Goal: Information Seeking & Learning: Compare options

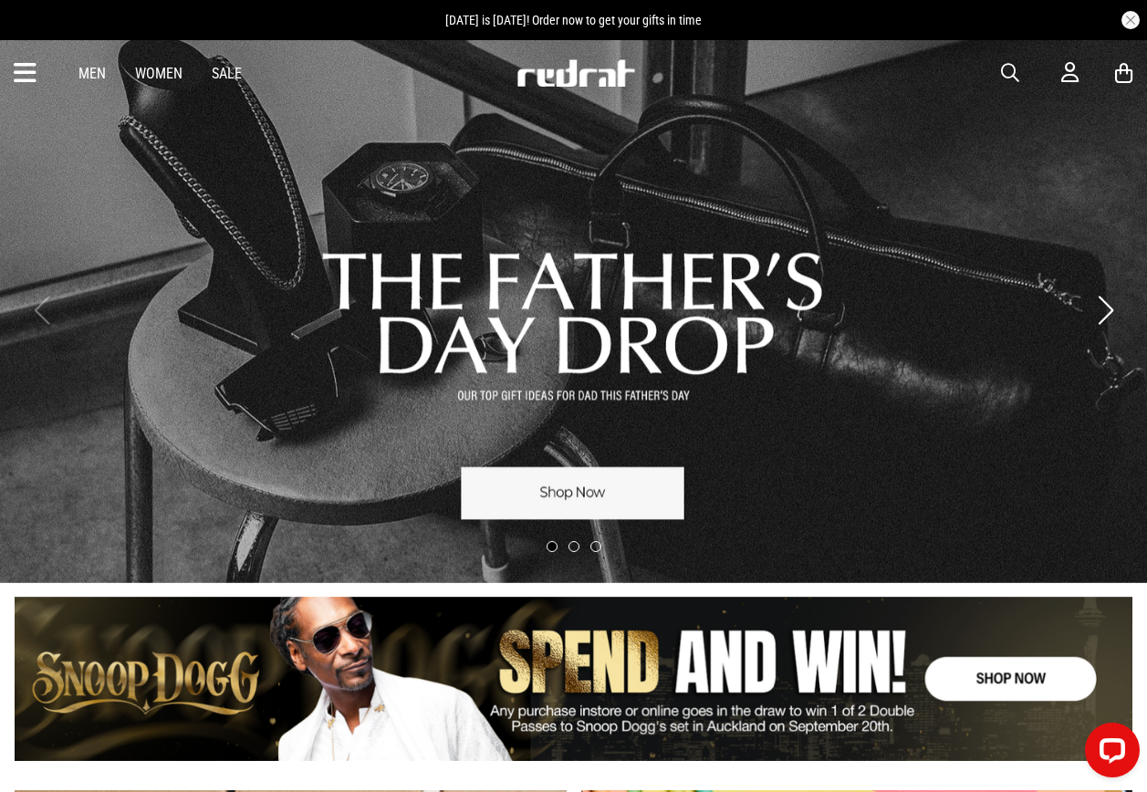
click at [1015, 58] on div "Men Women Sale Sign in New Back Footwear Back Mens Back Womens Back Youth & Kid…" at bounding box center [573, 73] width 1147 height 66
click at [1010, 71] on span "button" at bounding box center [1010, 73] width 18 height 22
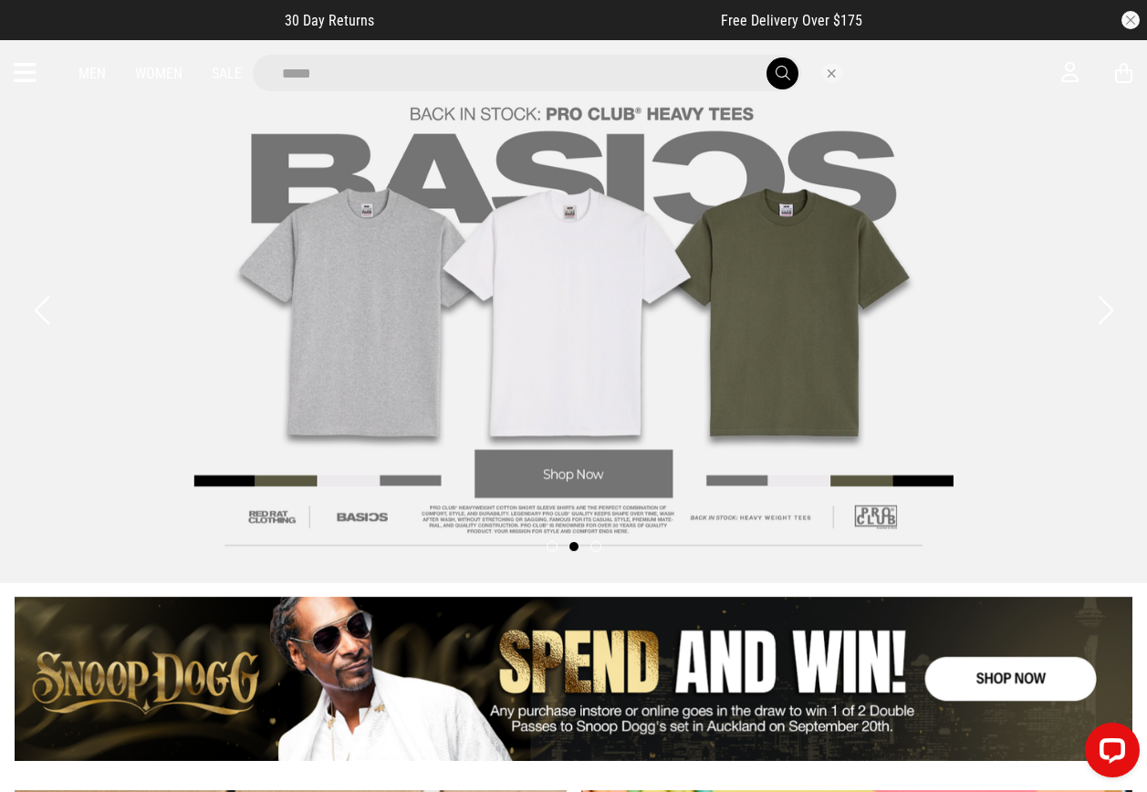
type input "*****"
click at [766, 57] on button "submit" at bounding box center [782, 73] width 32 height 32
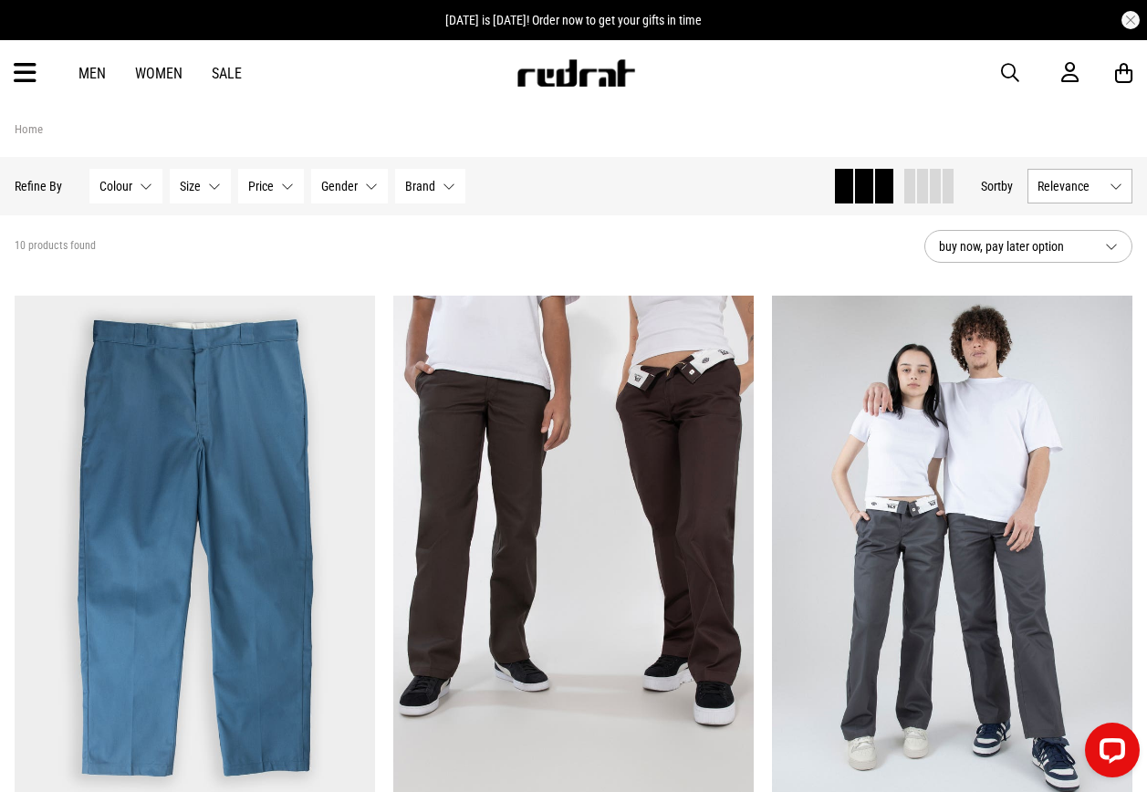
click at [24, 77] on icon at bounding box center [25, 73] width 23 height 30
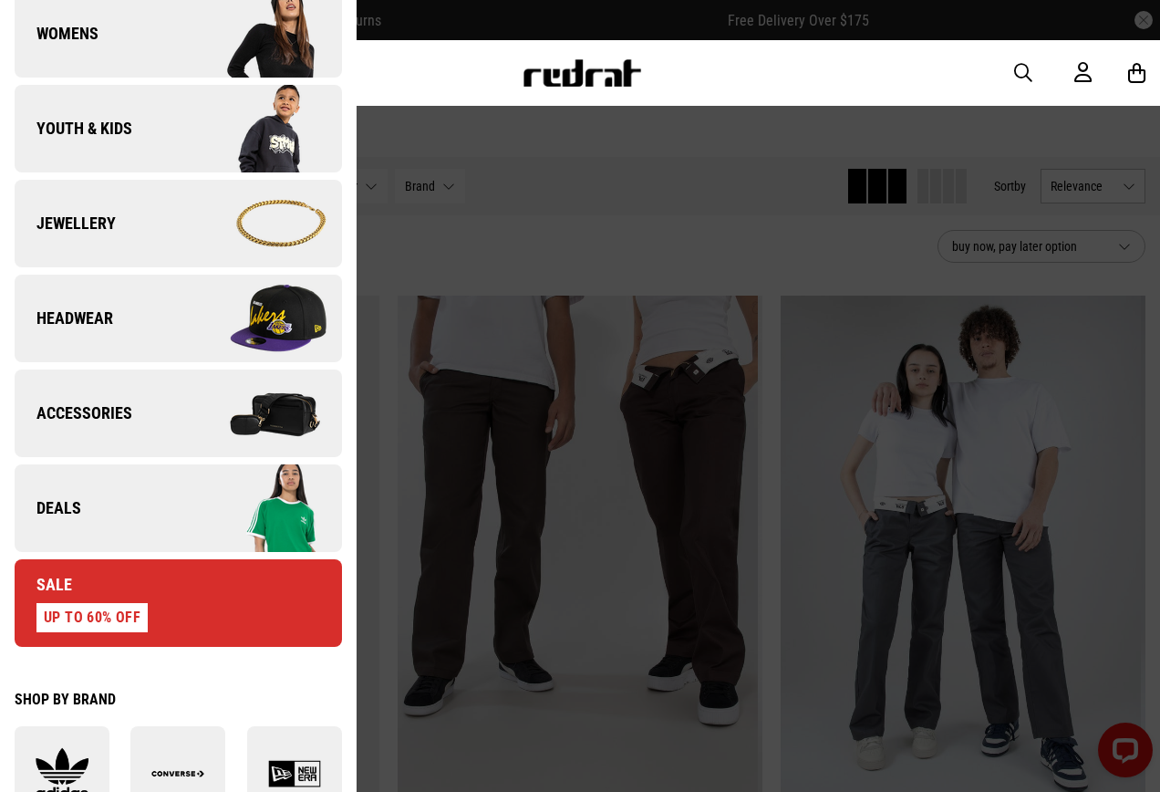
scroll to position [639, 0]
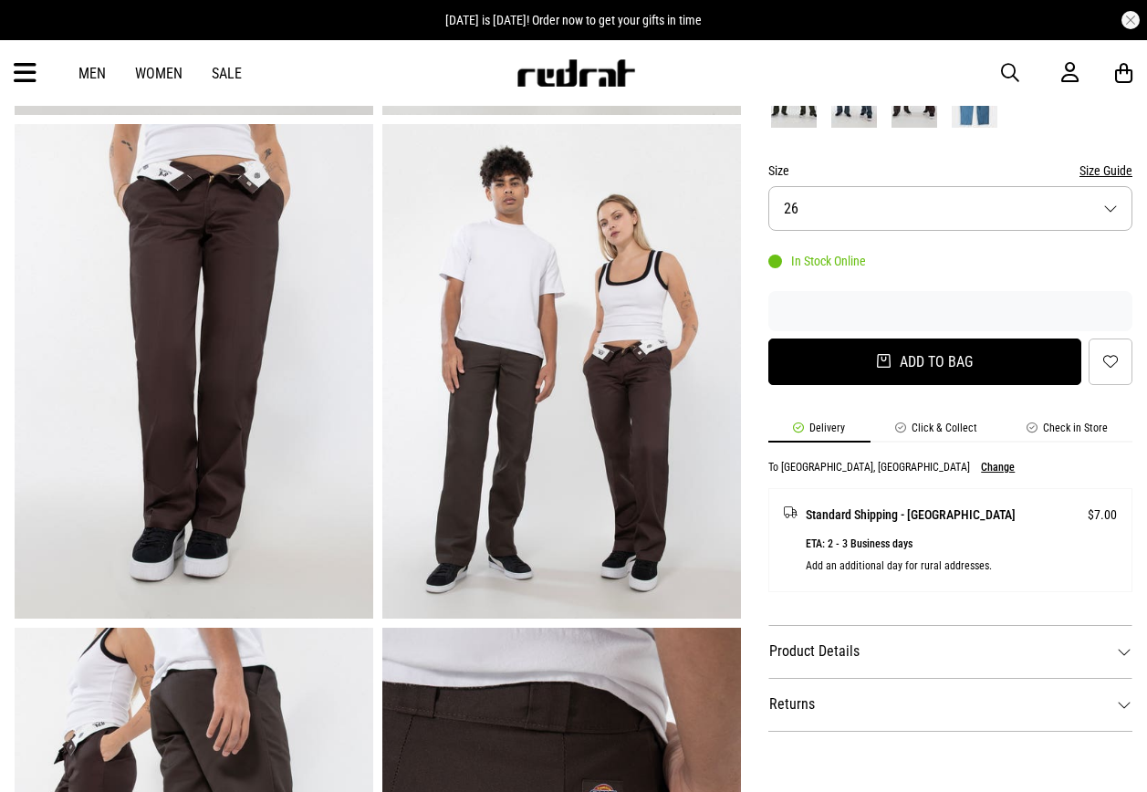
click at [815, 367] on button "Add to bag" at bounding box center [924, 361] width 313 height 47
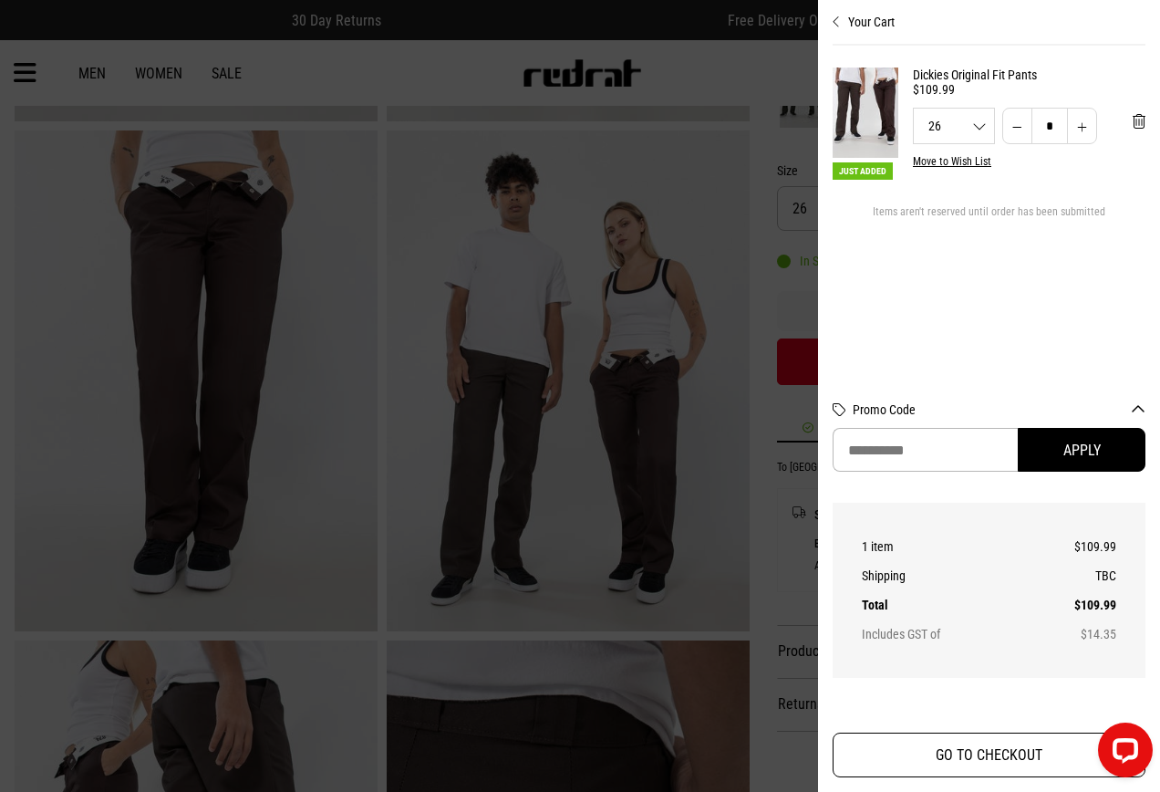
click at [922, 749] on button "GO TO CHECKOUT" at bounding box center [989, 754] width 313 height 45
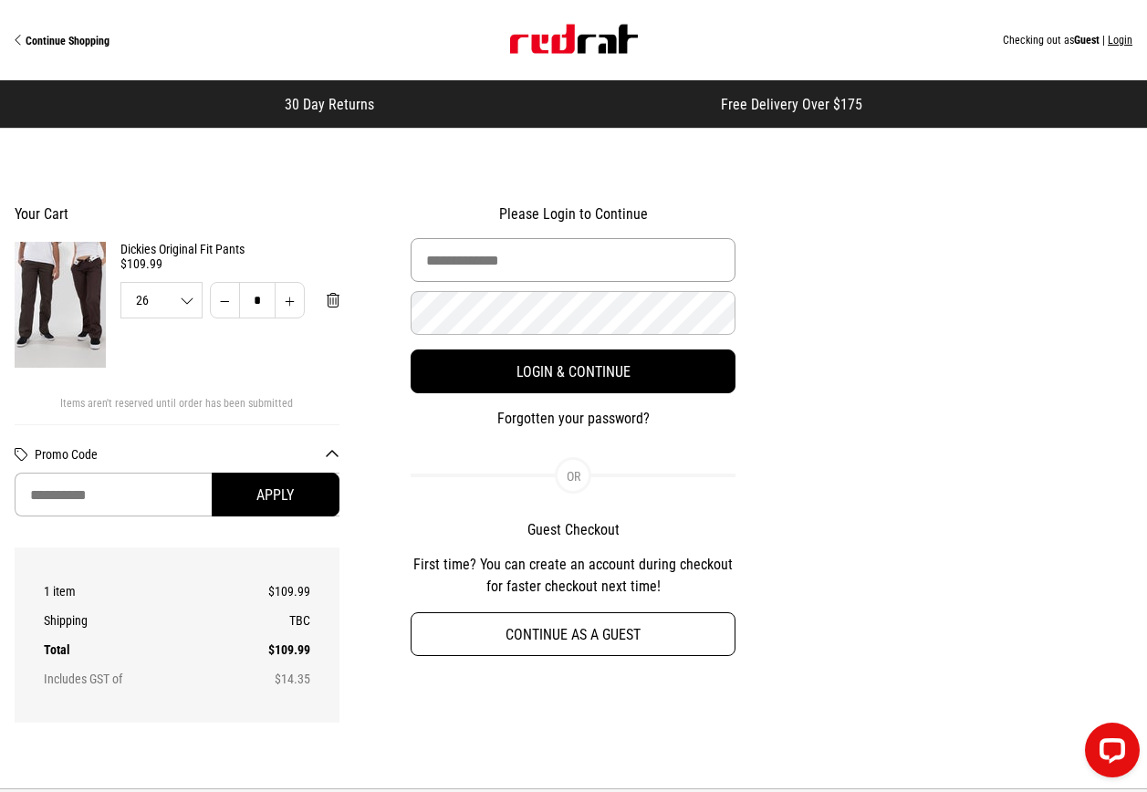
type input "**********"
click at [523, 643] on button "Continue as a guest" at bounding box center [572, 634] width 325 height 44
select select "**********"
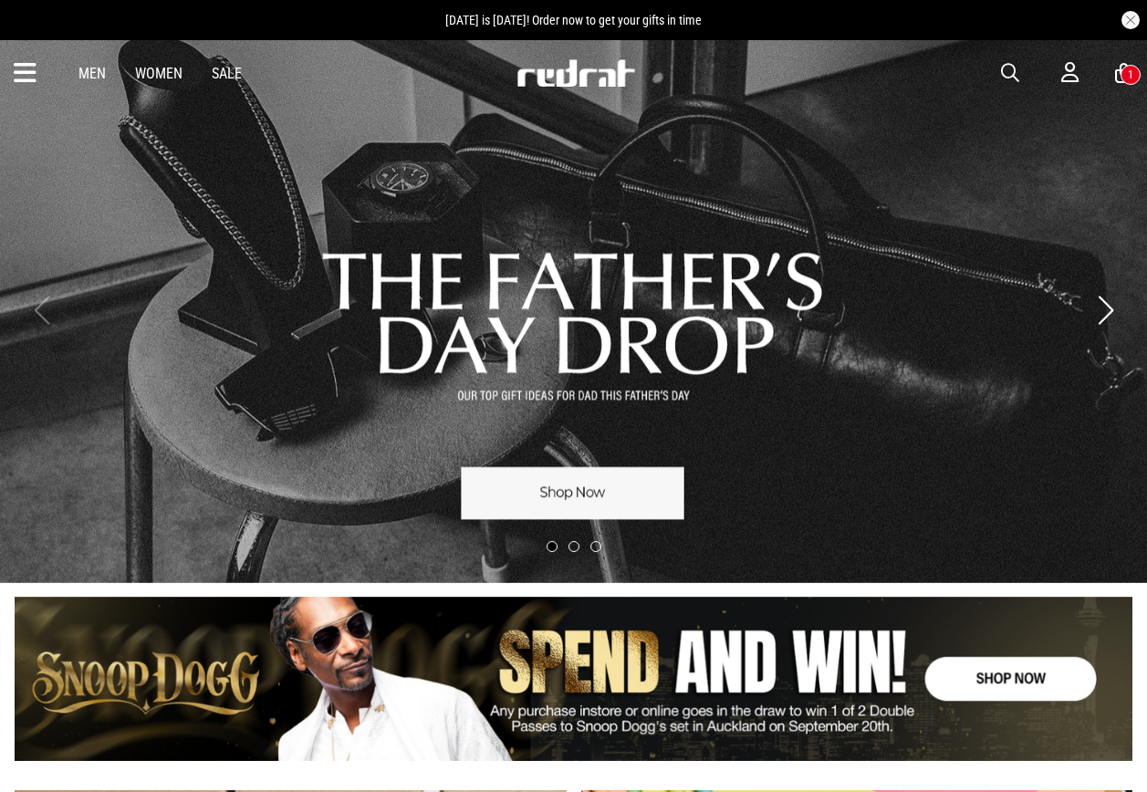
click at [22, 87] on icon at bounding box center [25, 73] width 23 height 30
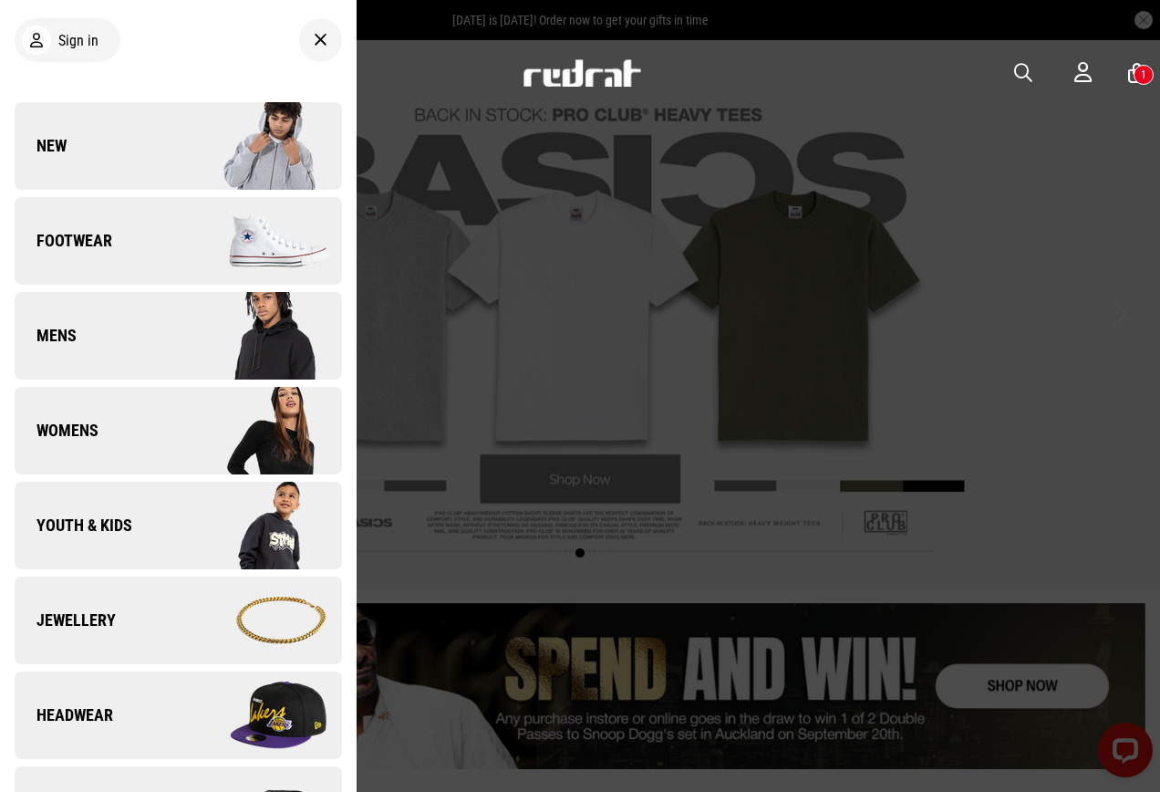
click at [137, 138] on link "New" at bounding box center [178, 146] width 327 height 88
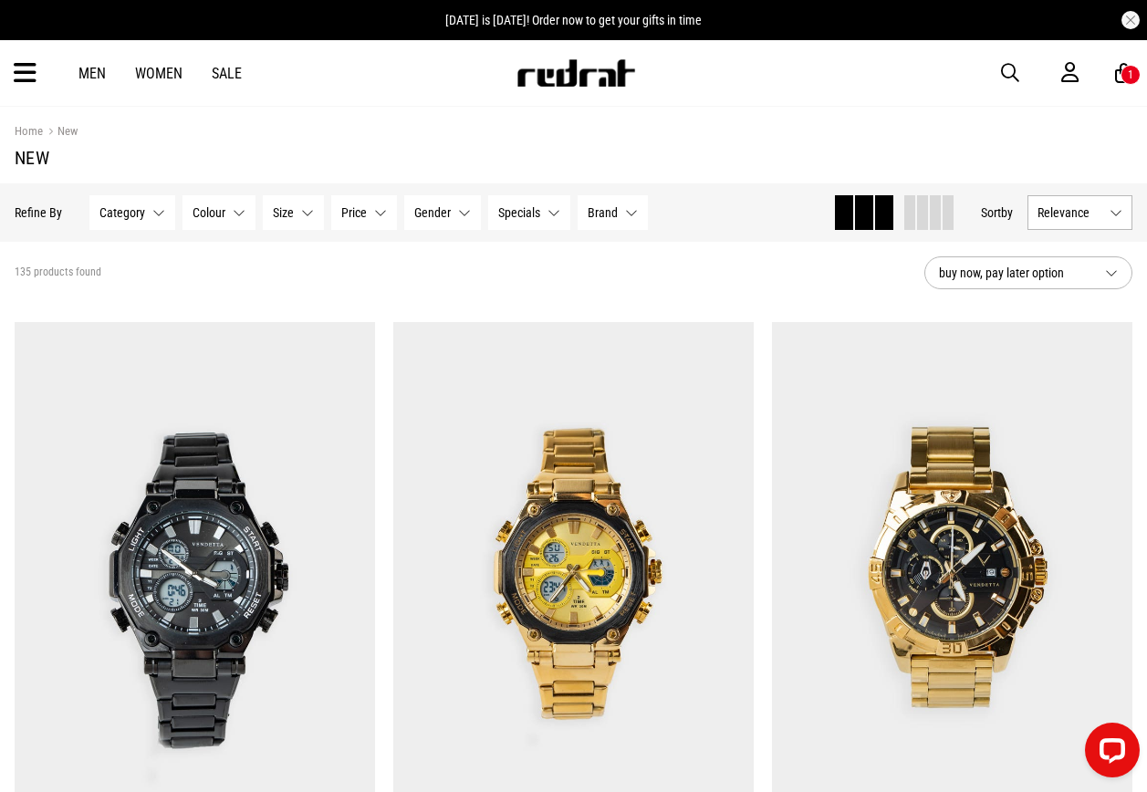
click at [1012, 68] on span "button" at bounding box center [1010, 73] width 18 height 22
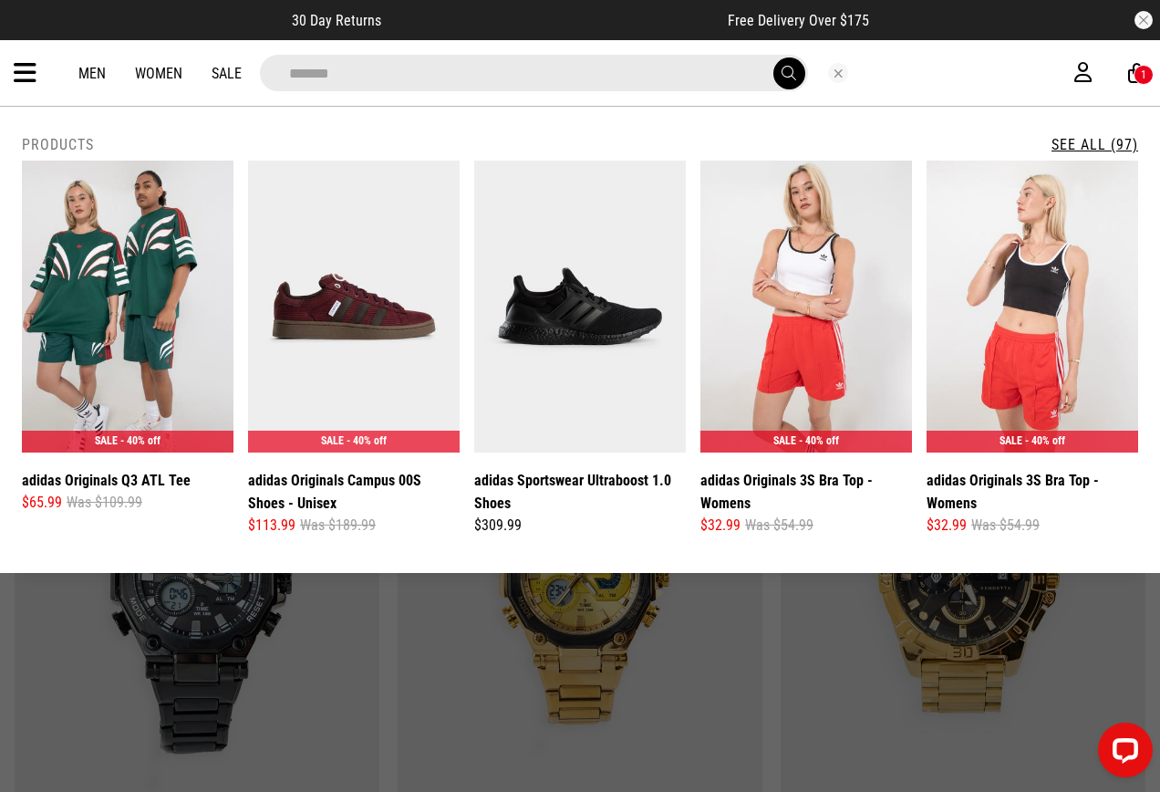
type input "******"
click at [830, 78] on button "Close search" at bounding box center [838, 73] width 20 height 20
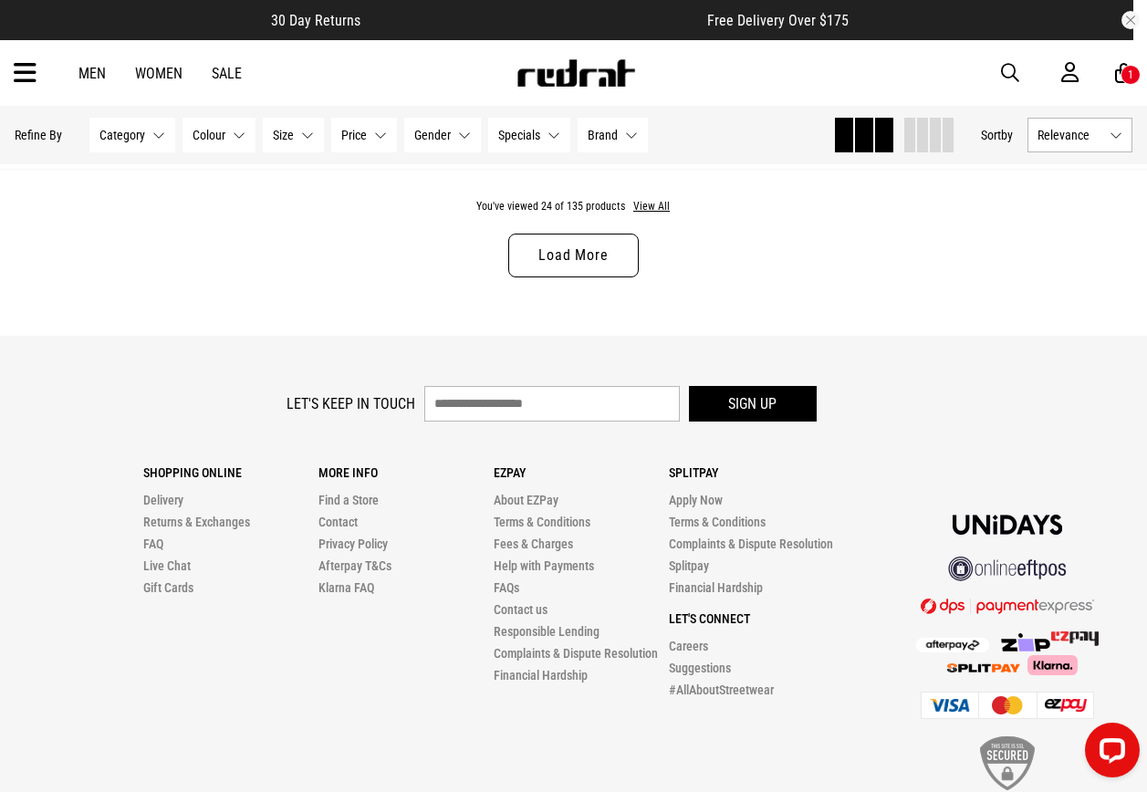
scroll to position [5199, 0]
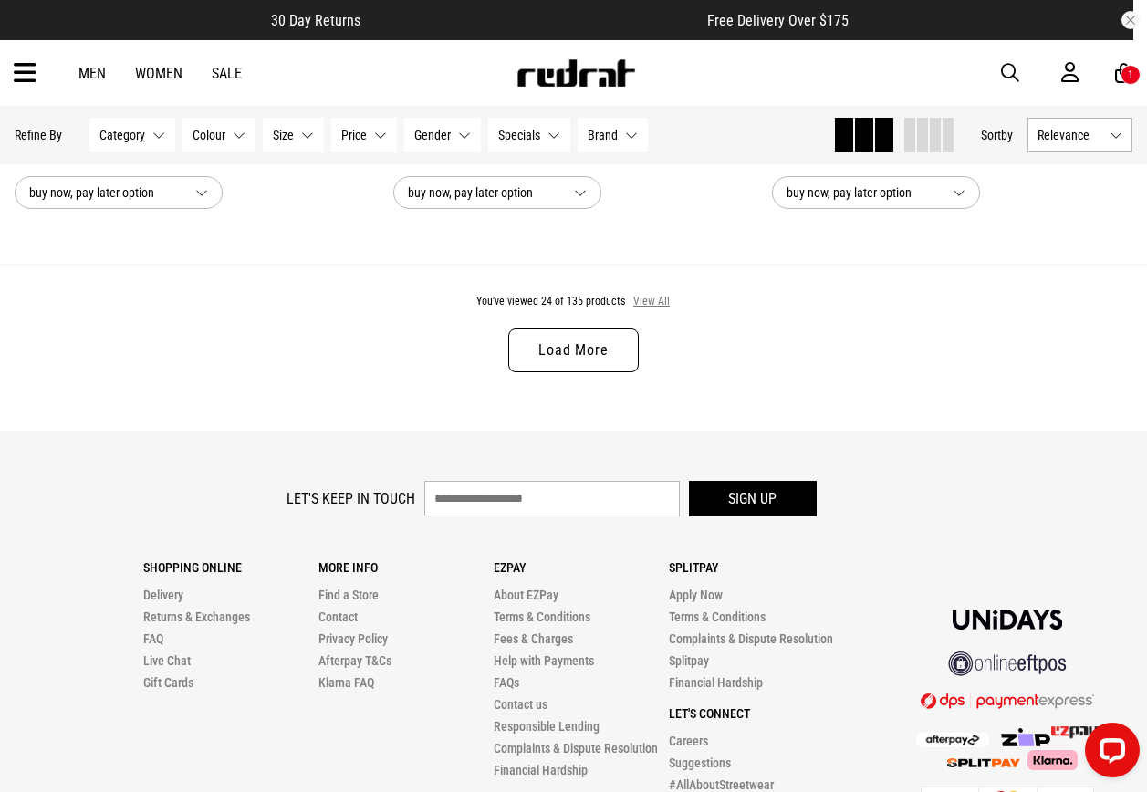
click at [650, 310] on button "View All" at bounding box center [651, 302] width 38 height 16
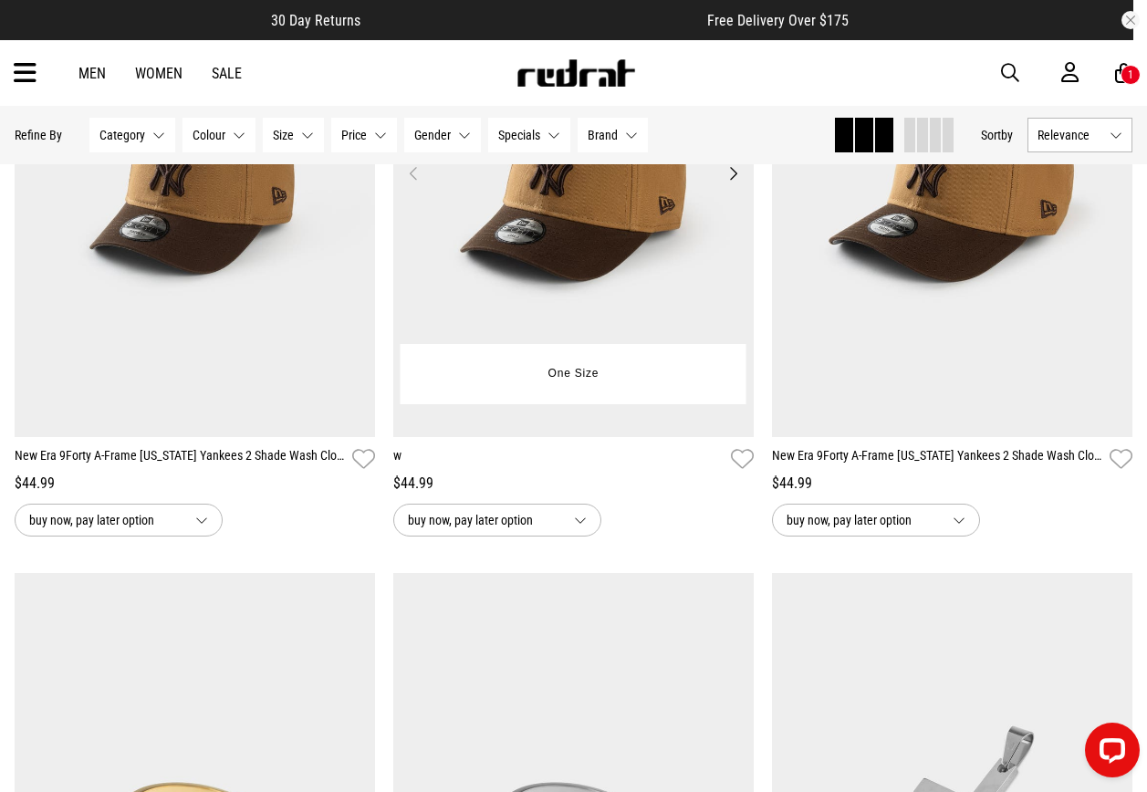
scroll to position [7389, 0]
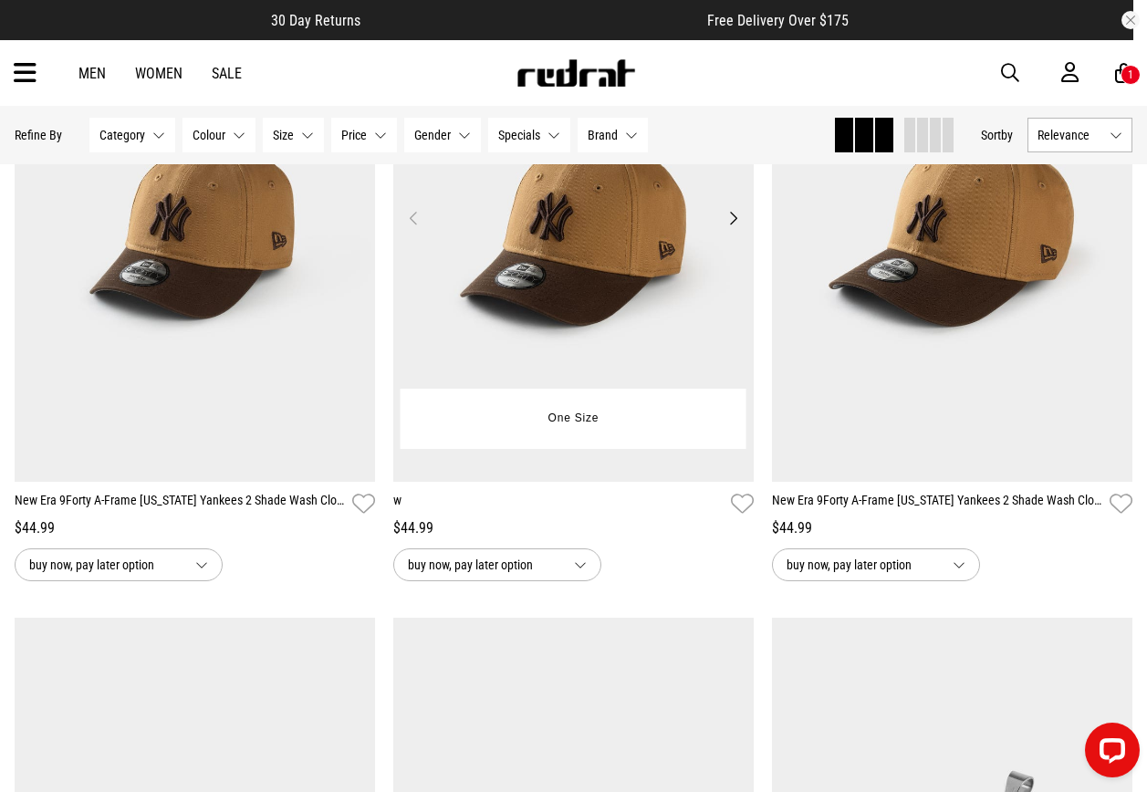
click at [676, 275] on img at bounding box center [573, 229] width 360 height 504
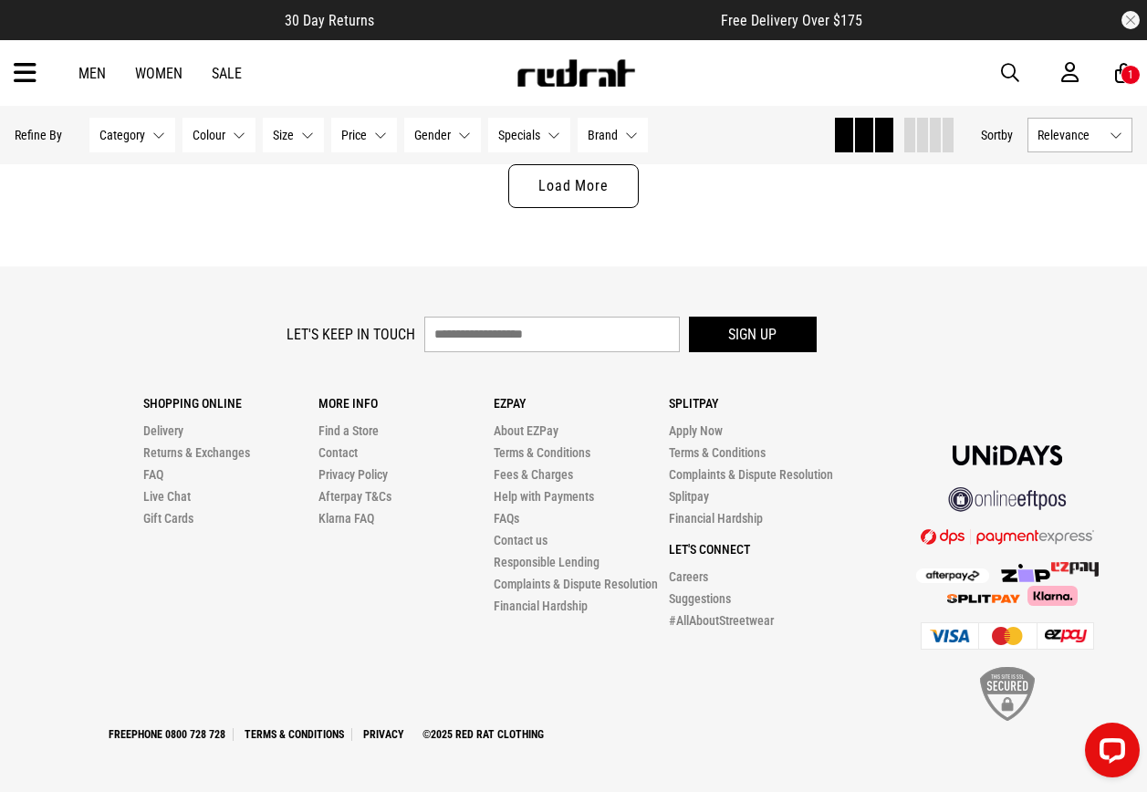
scroll to position [5293, 0]
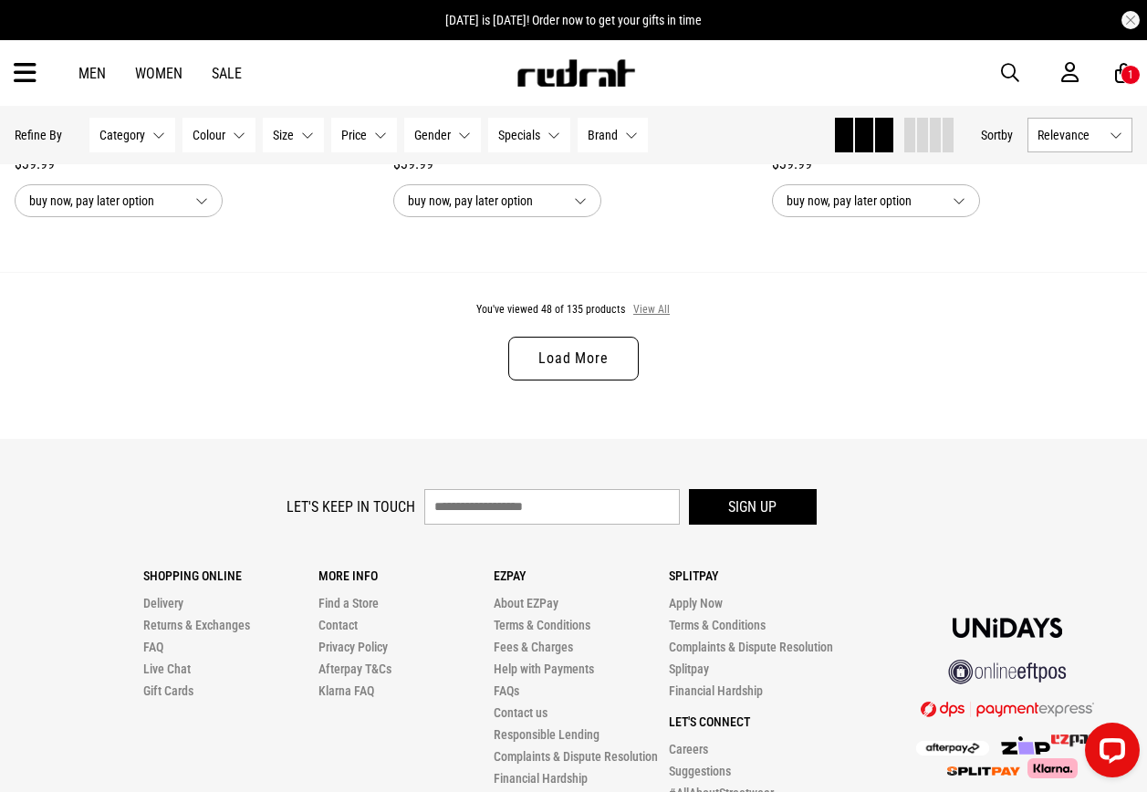
click at [657, 313] on button "View All" at bounding box center [651, 310] width 38 height 16
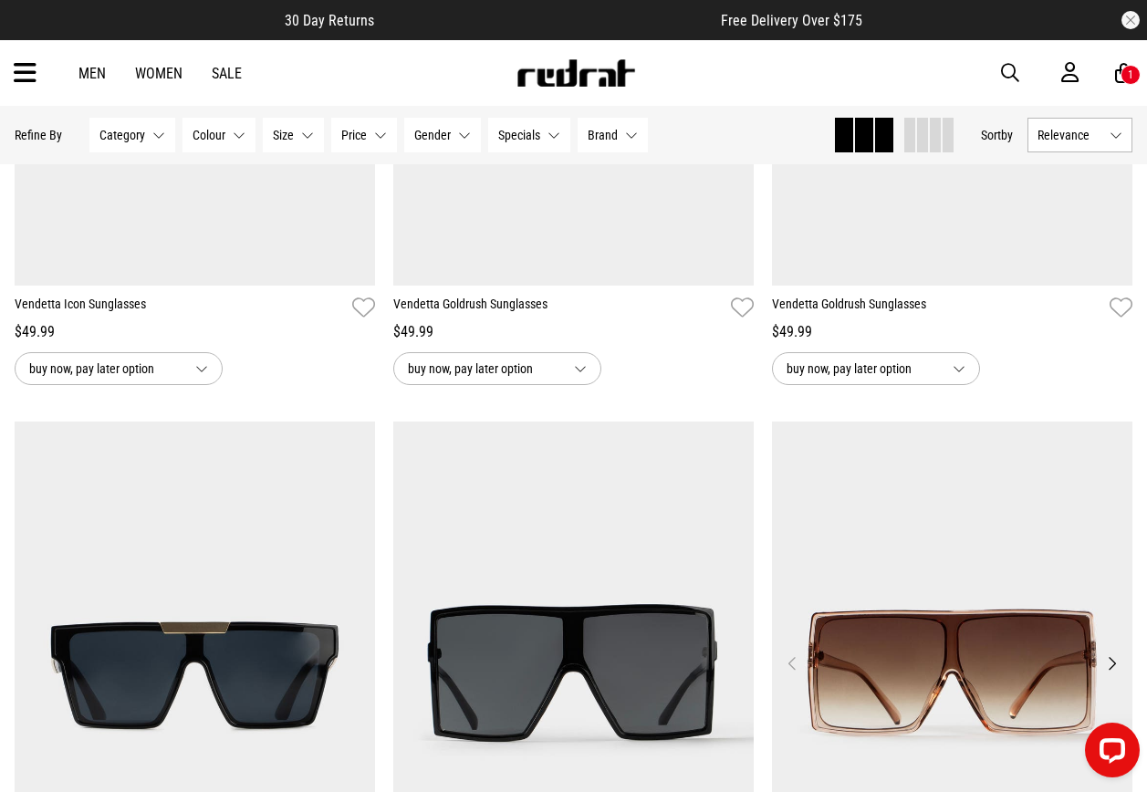
scroll to position [12864, 0]
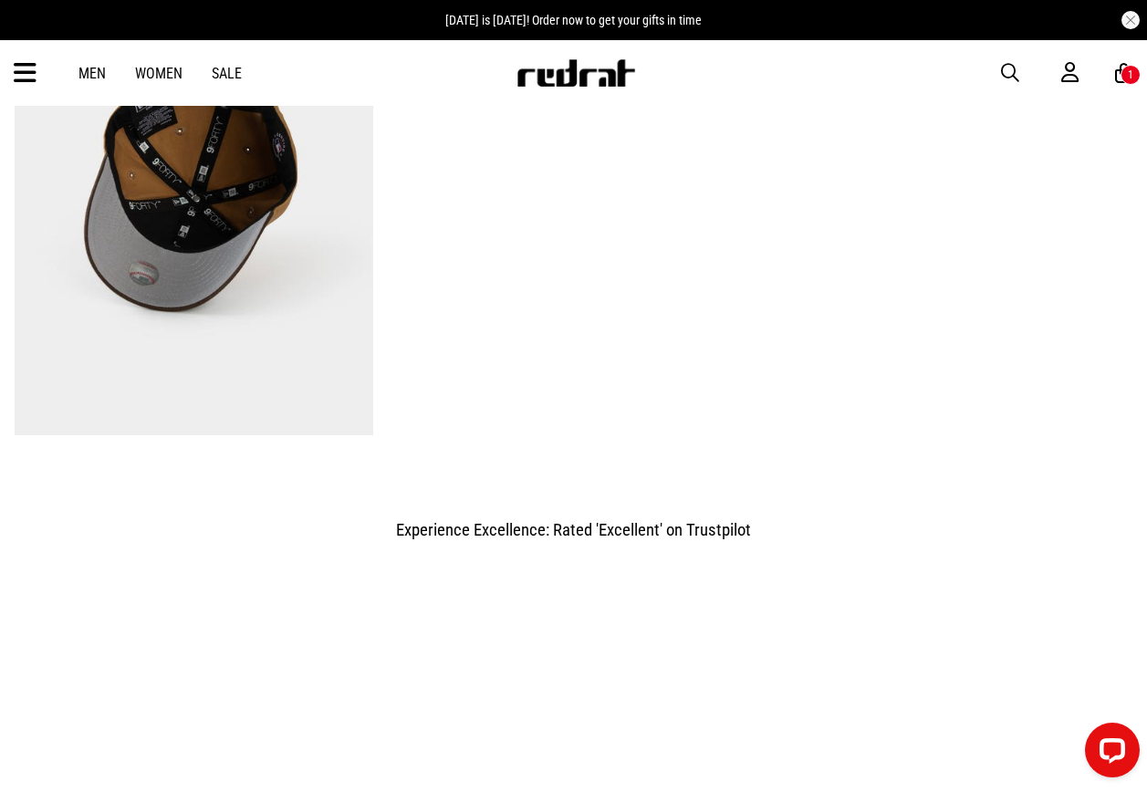
scroll to position [1277, 0]
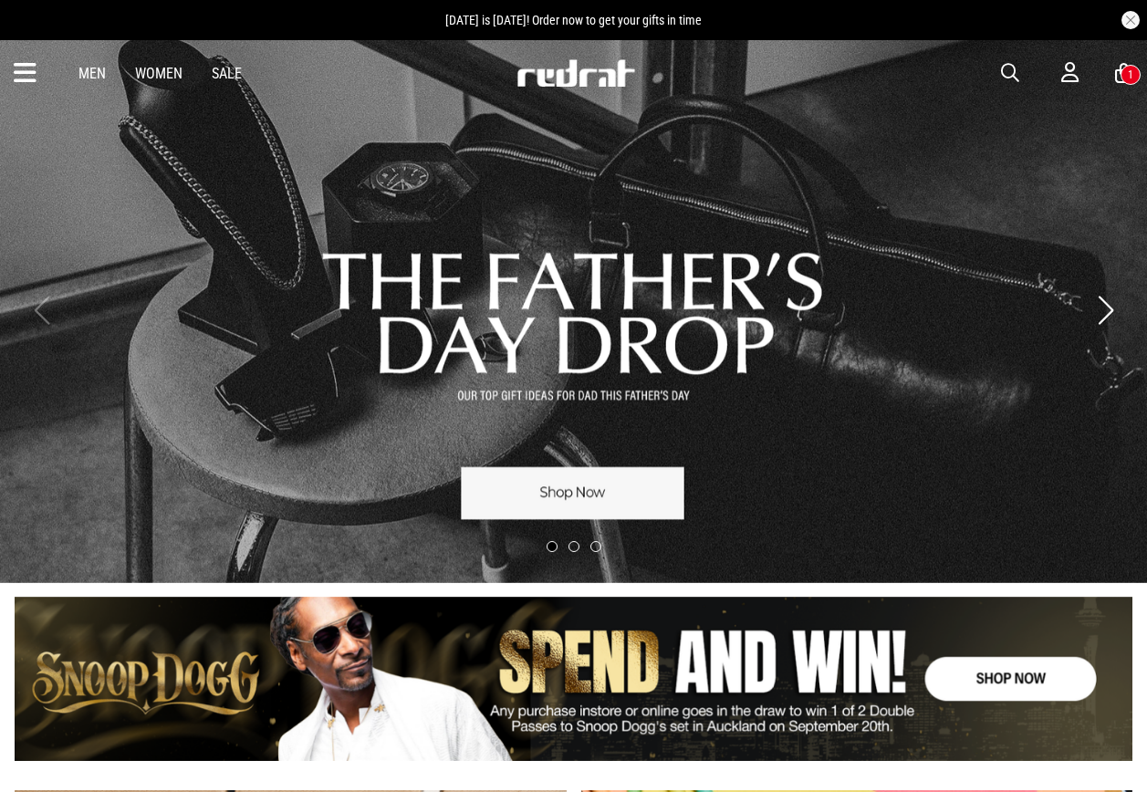
click at [1007, 76] on span "button" at bounding box center [1010, 73] width 18 height 22
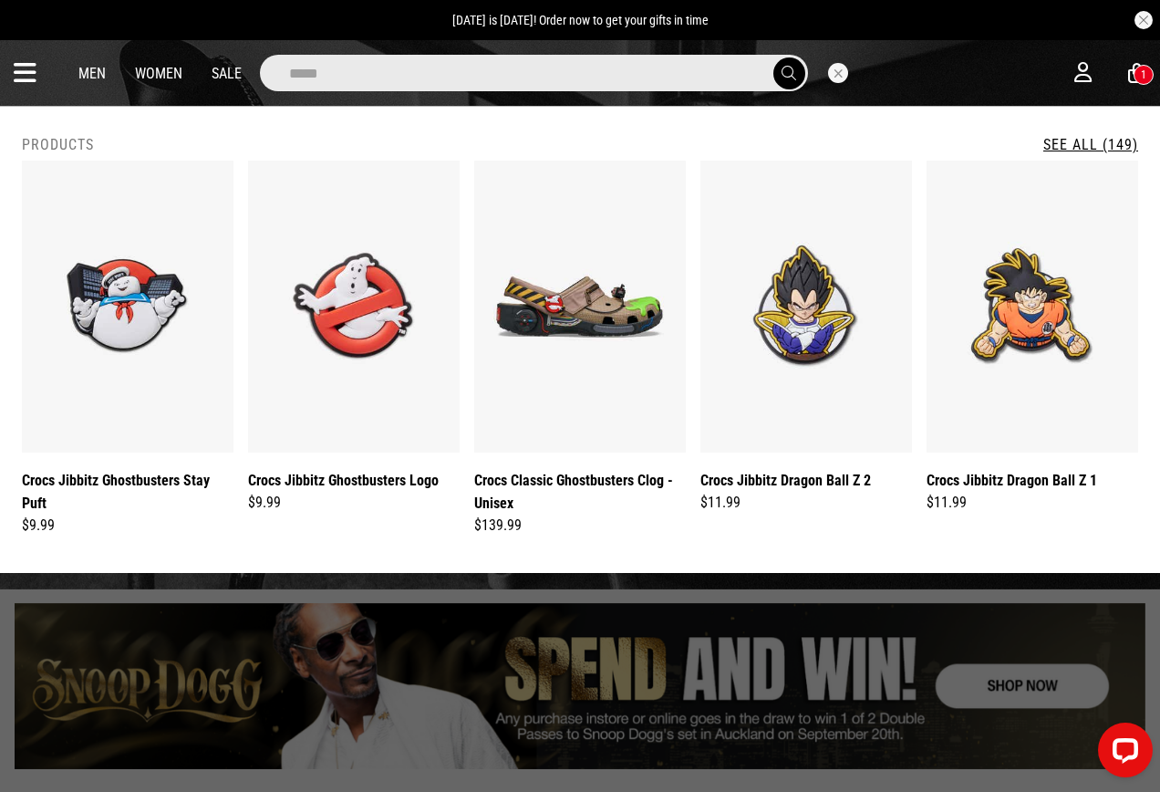
type input "*****"
click at [774, 57] on button "submit" at bounding box center [790, 73] width 32 height 32
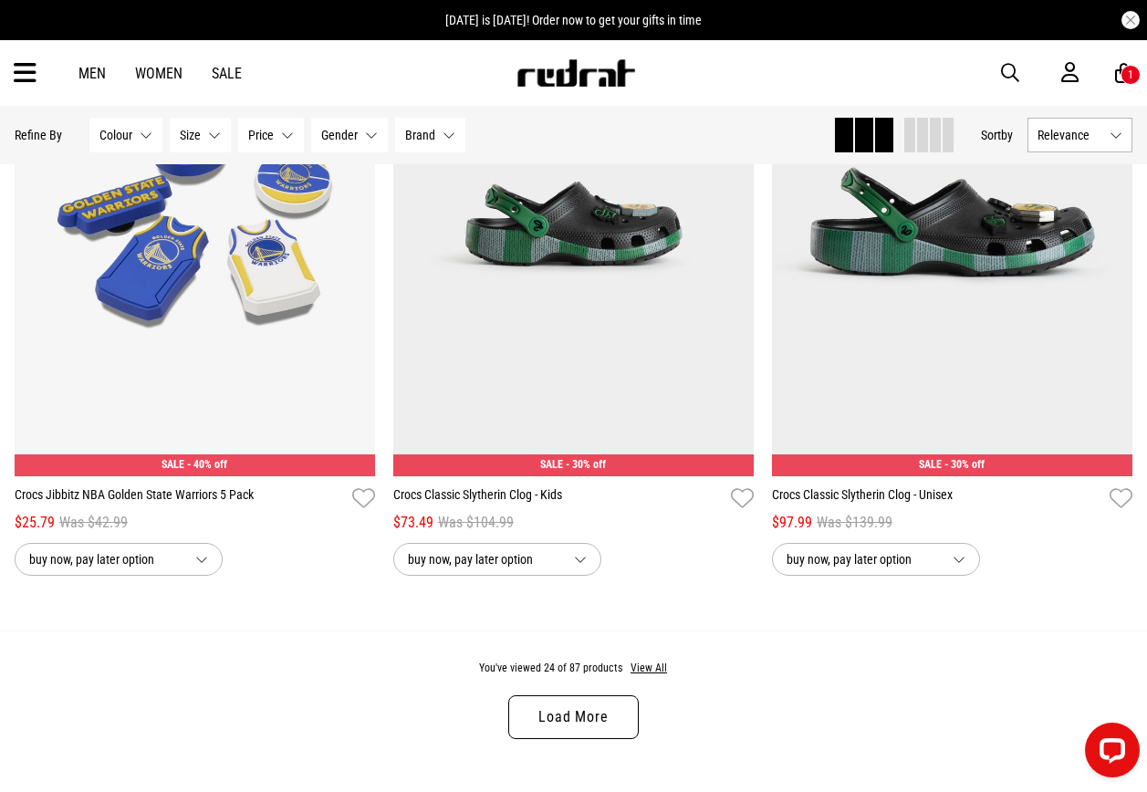
scroll to position [4801, 0]
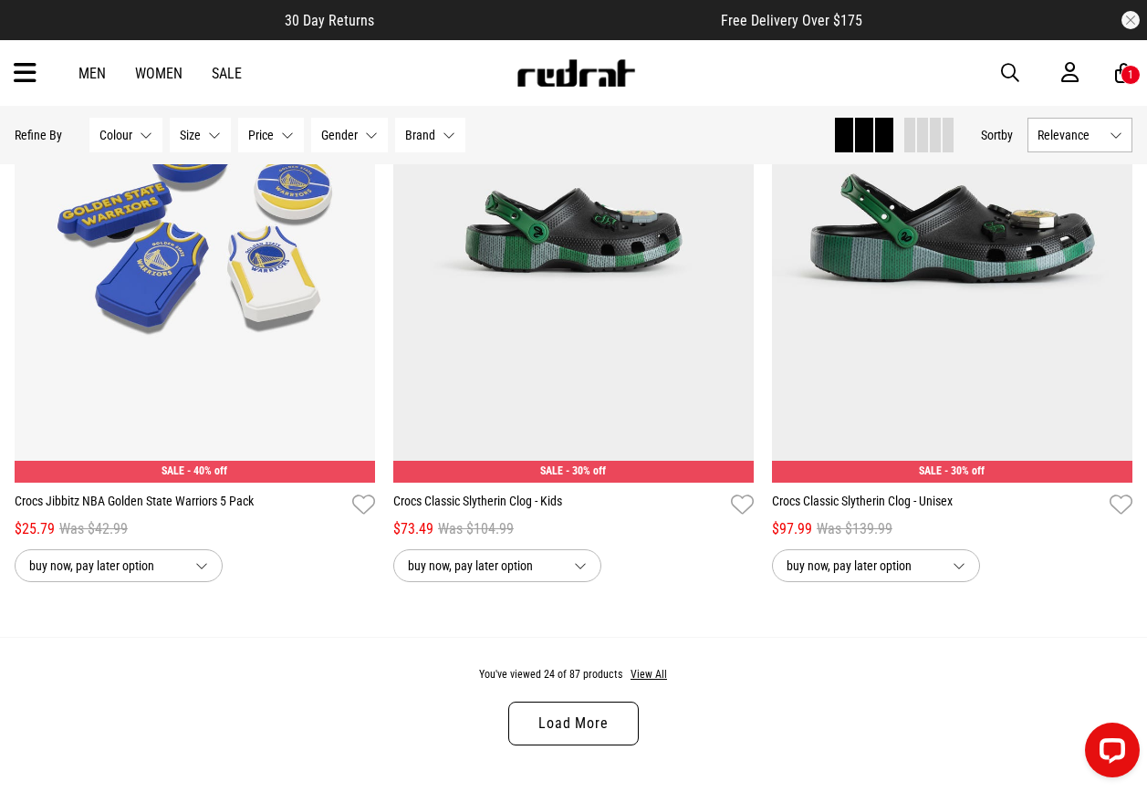
click at [644, 668] on div "You've viewed 24 of 87 products View All Load More" at bounding box center [573, 720] width 1147 height 167
click at [645, 673] on div "You've viewed 24 of 87 products View All Load More" at bounding box center [573, 720] width 1147 height 167
click at [648, 683] on button "View All" at bounding box center [648, 675] width 38 height 16
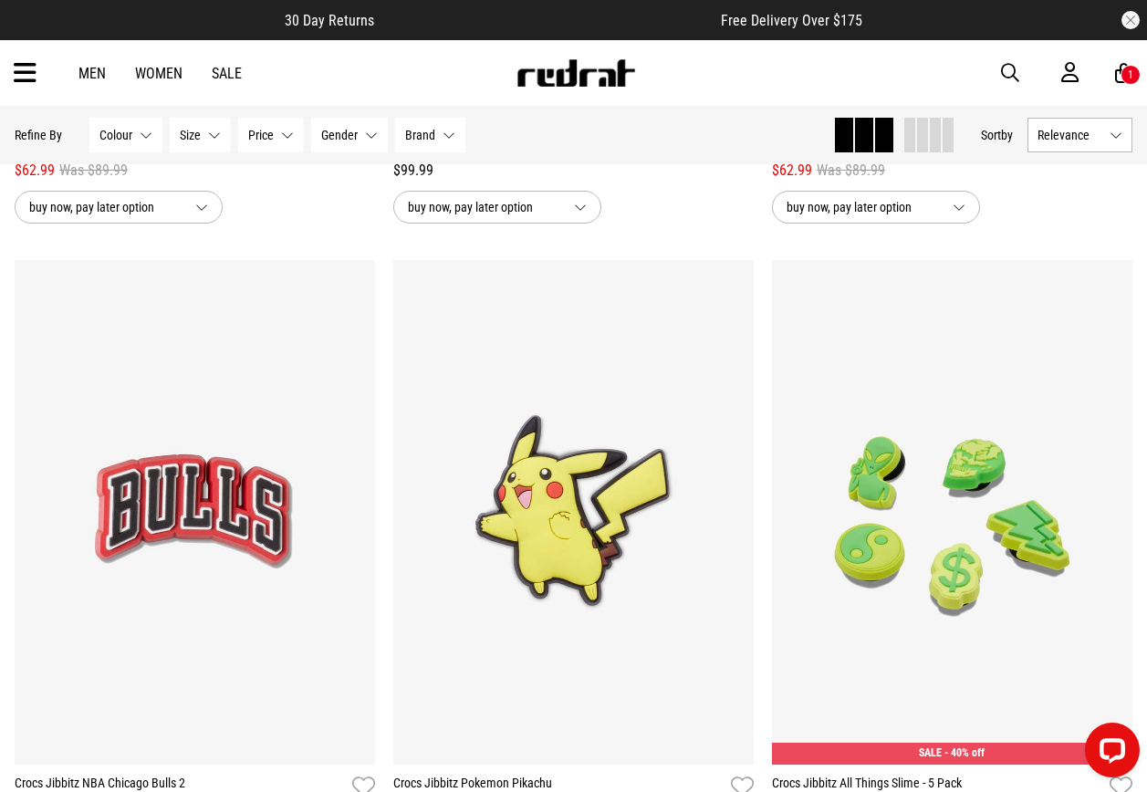
scroll to position [13284, 0]
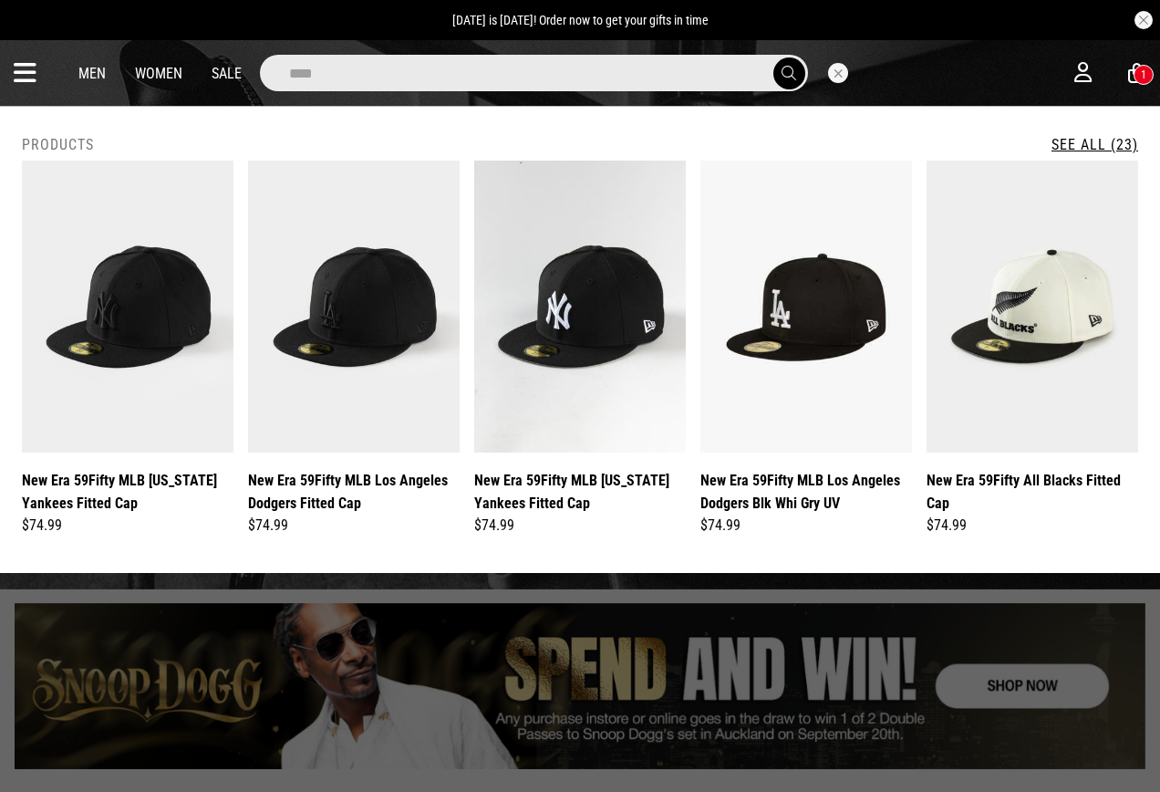
type input "*****"
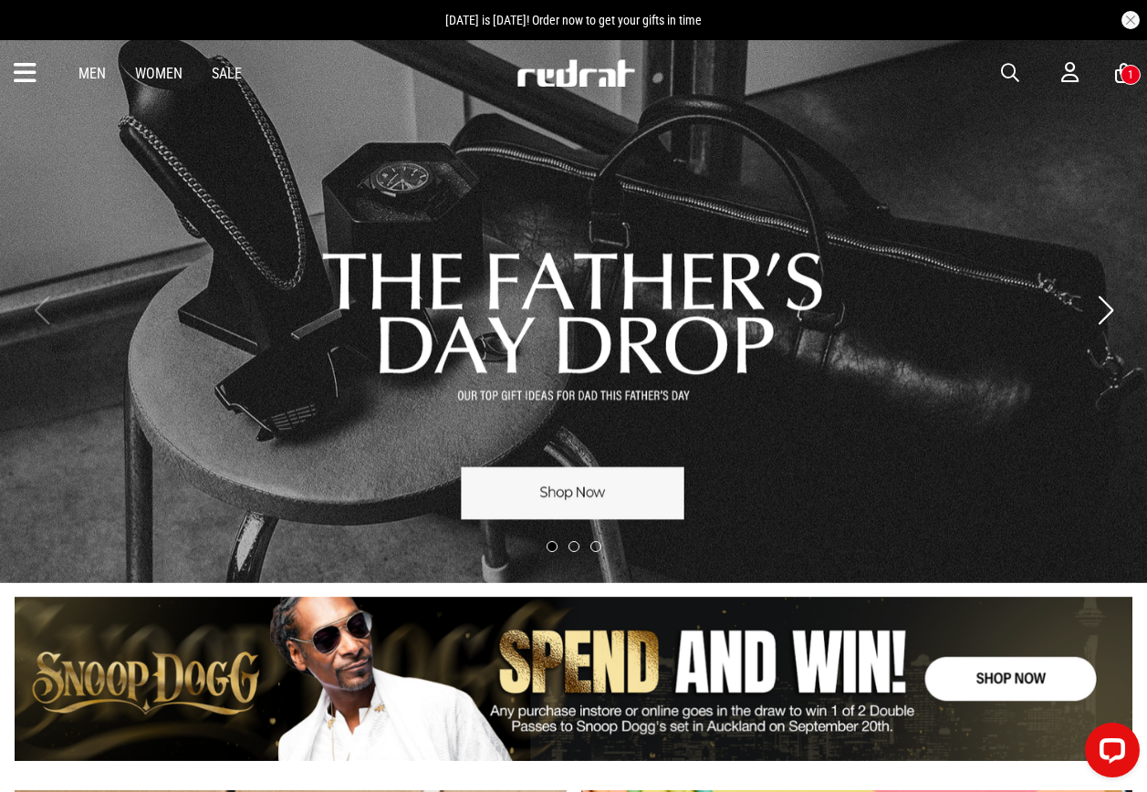
click at [1004, 68] on span "button" at bounding box center [1010, 73] width 18 height 22
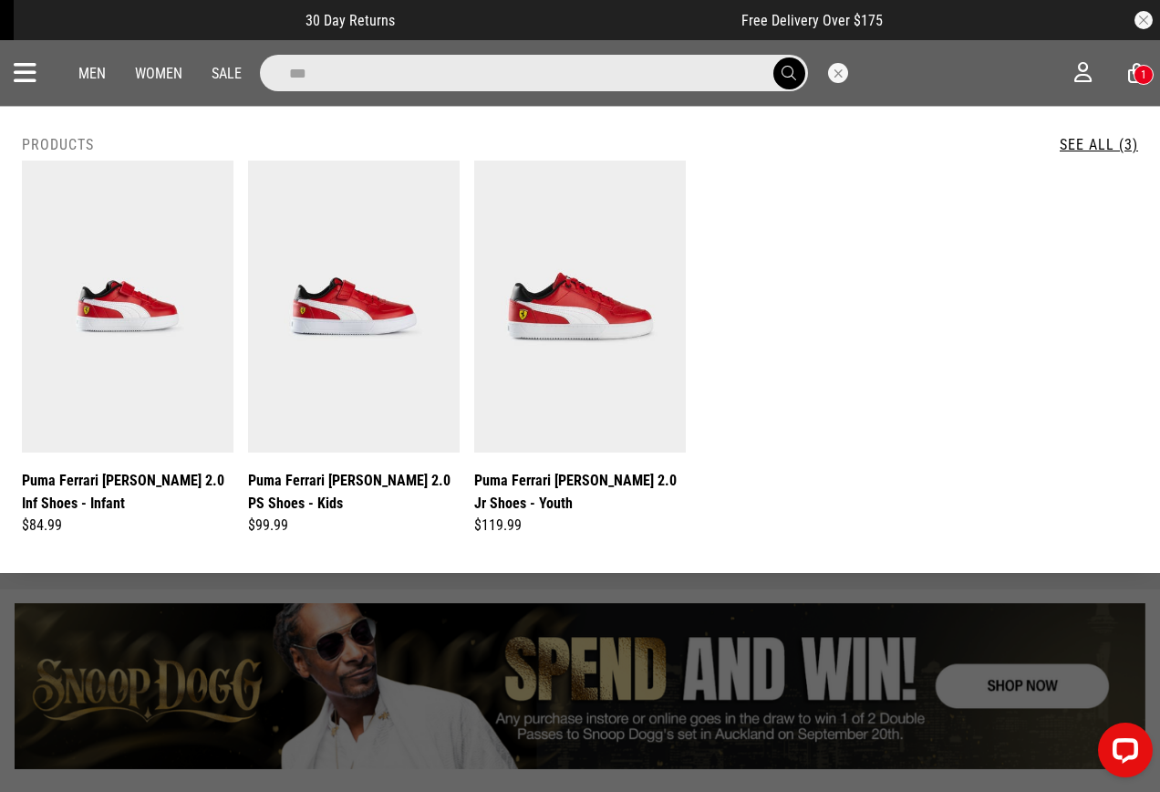
drag, startPoint x: 501, startPoint y: 65, endPoint x: 0, endPoint y: 76, distance: 500.9
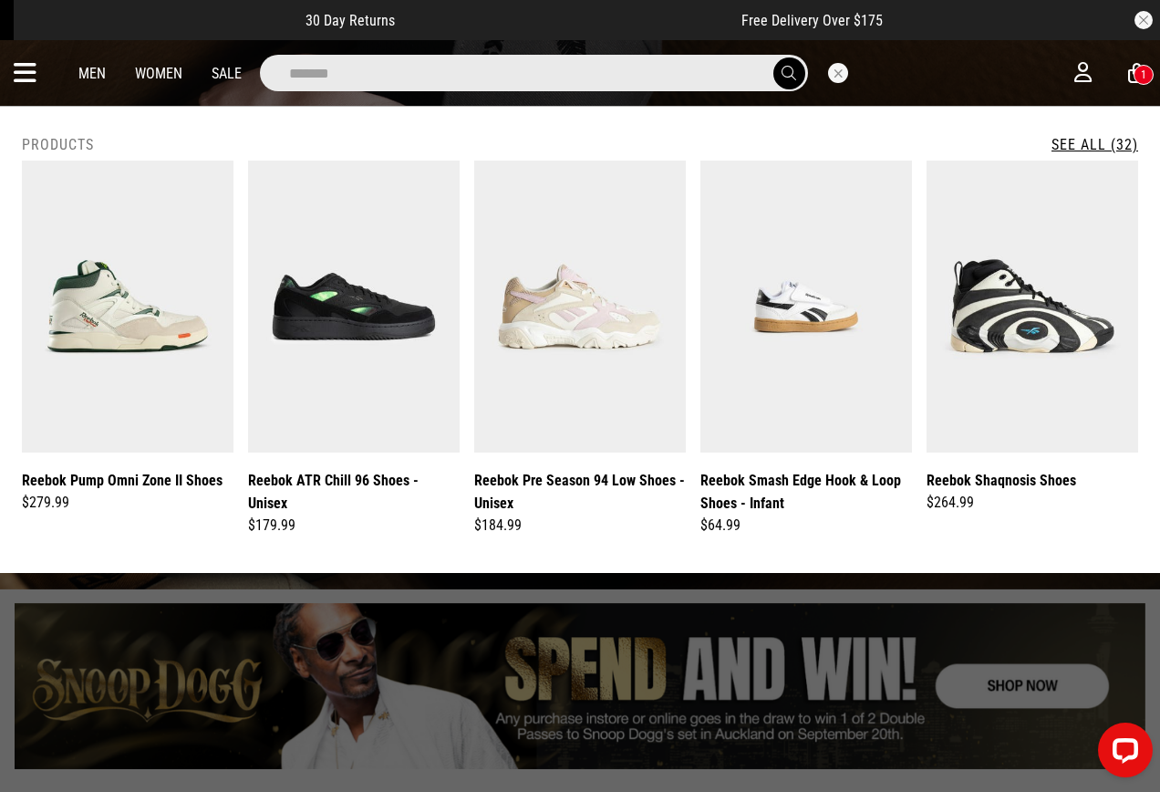
type input "******"
drag, startPoint x: 1089, startPoint y: 149, endPoint x: 1079, endPoint y: 154, distance: 11.4
click at [1089, 149] on link "See All (32)" at bounding box center [1095, 144] width 87 height 17
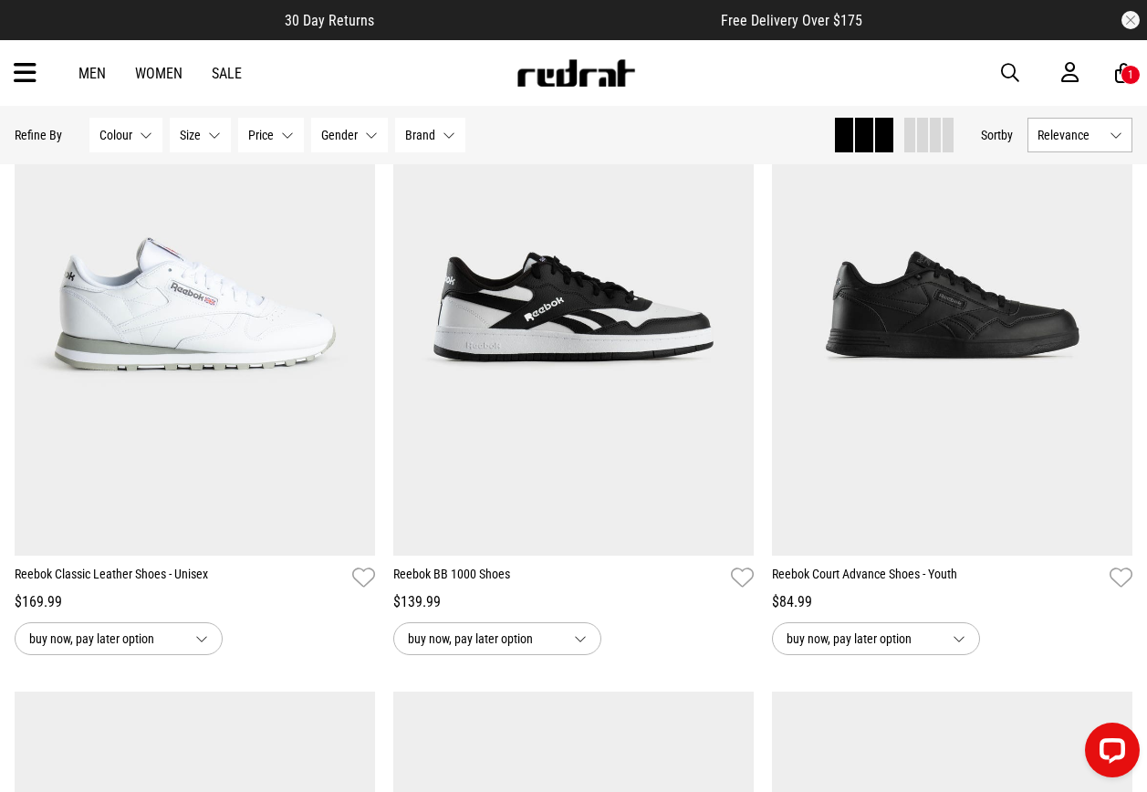
click at [1015, 67] on span "button" at bounding box center [1010, 73] width 18 height 22
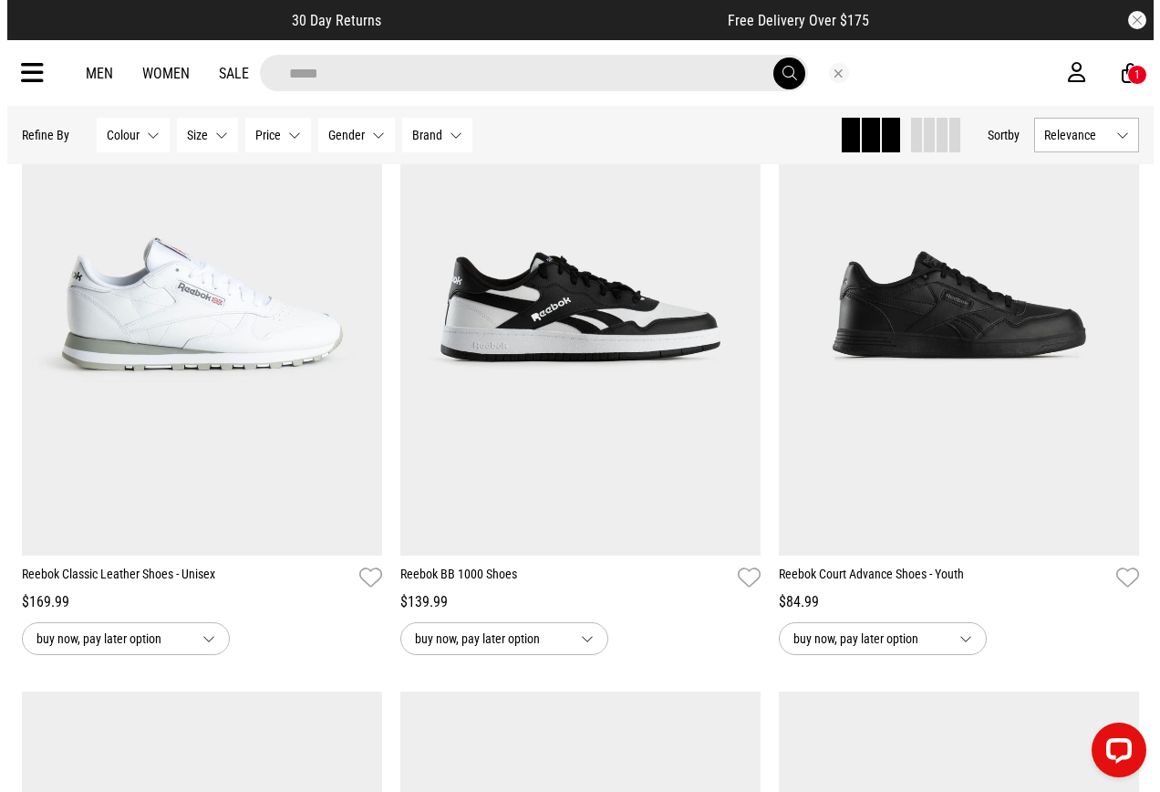
scroll to position [2853, 0]
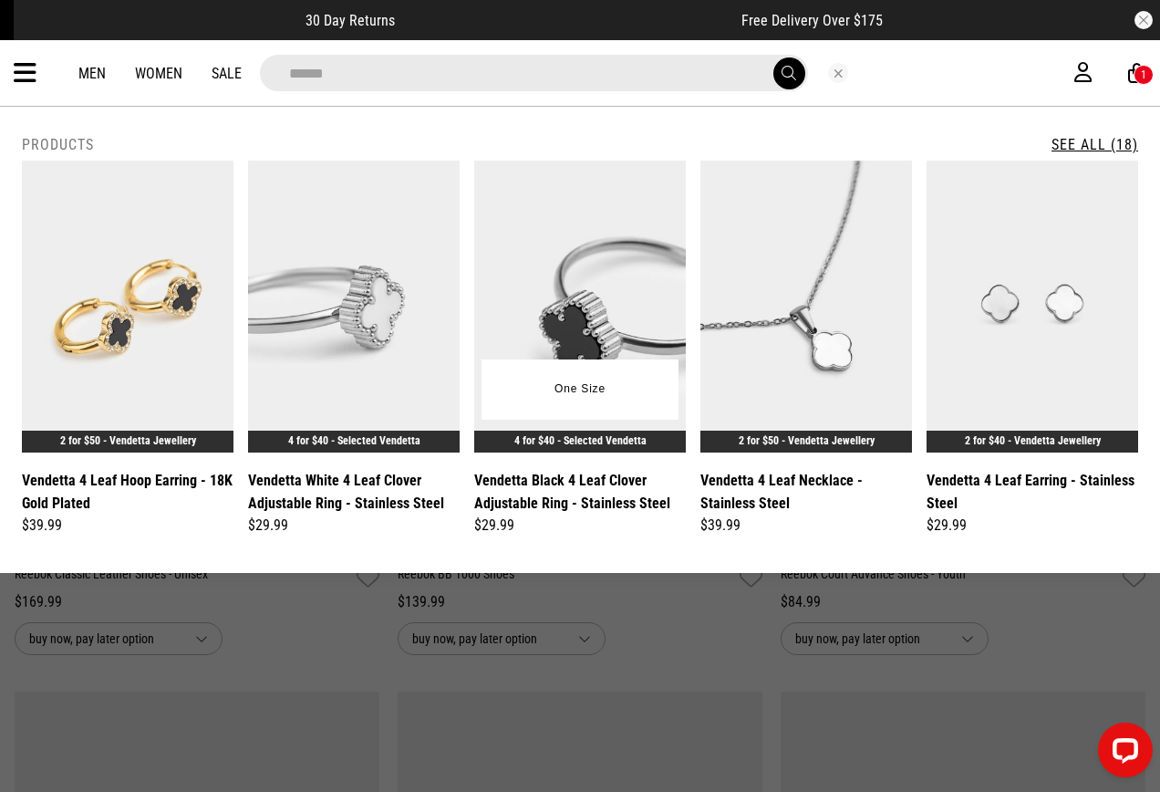
type input "******"
click at [1093, 124] on div "**********" at bounding box center [580, 340] width 1160 height 466
click at [1094, 131] on div "**********" at bounding box center [580, 340] width 1160 height 466
click at [1091, 152] on link "See All (18)" at bounding box center [1095, 144] width 87 height 17
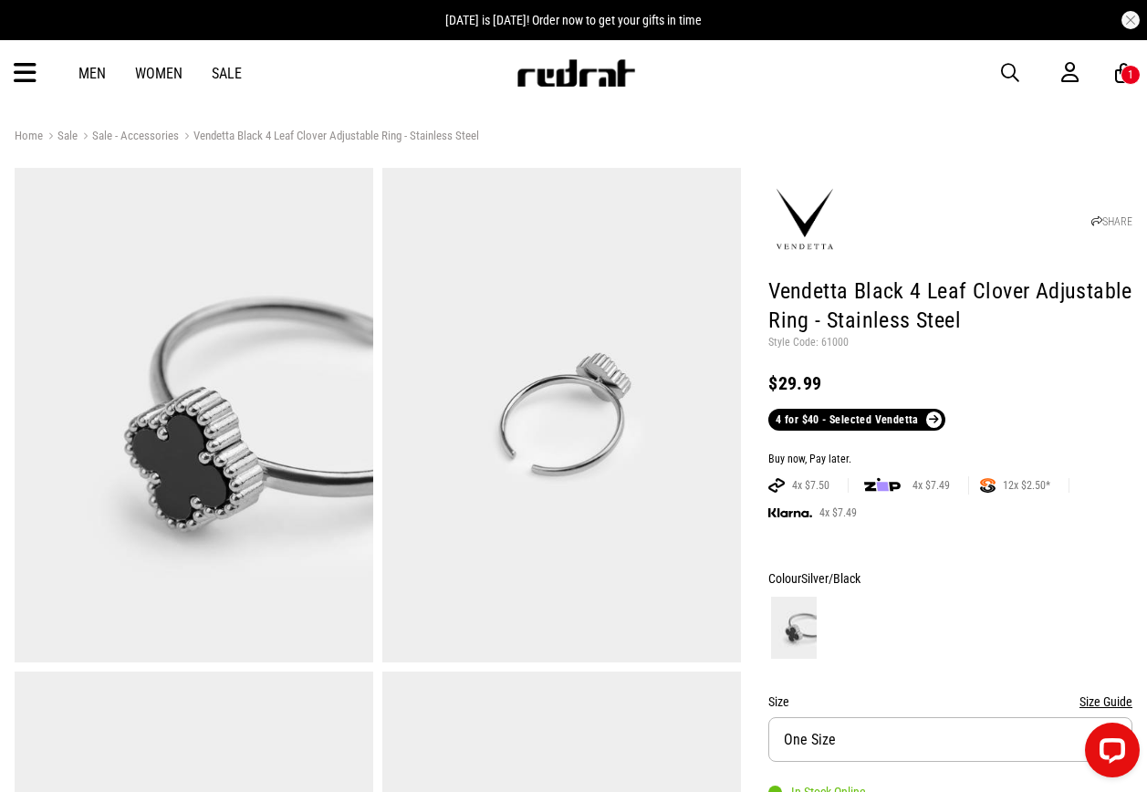
click at [844, 351] on header "SHARE Vendetta Black 4 Leaf Clover Adjustable Ring - Stainless Steel Style Code…" at bounding box center [950, 301] width 364 height 258
click at [836, 338] on p "Style Code: 61000" at bounding box center [950, 343] width 364 height 15
copy p "61000"
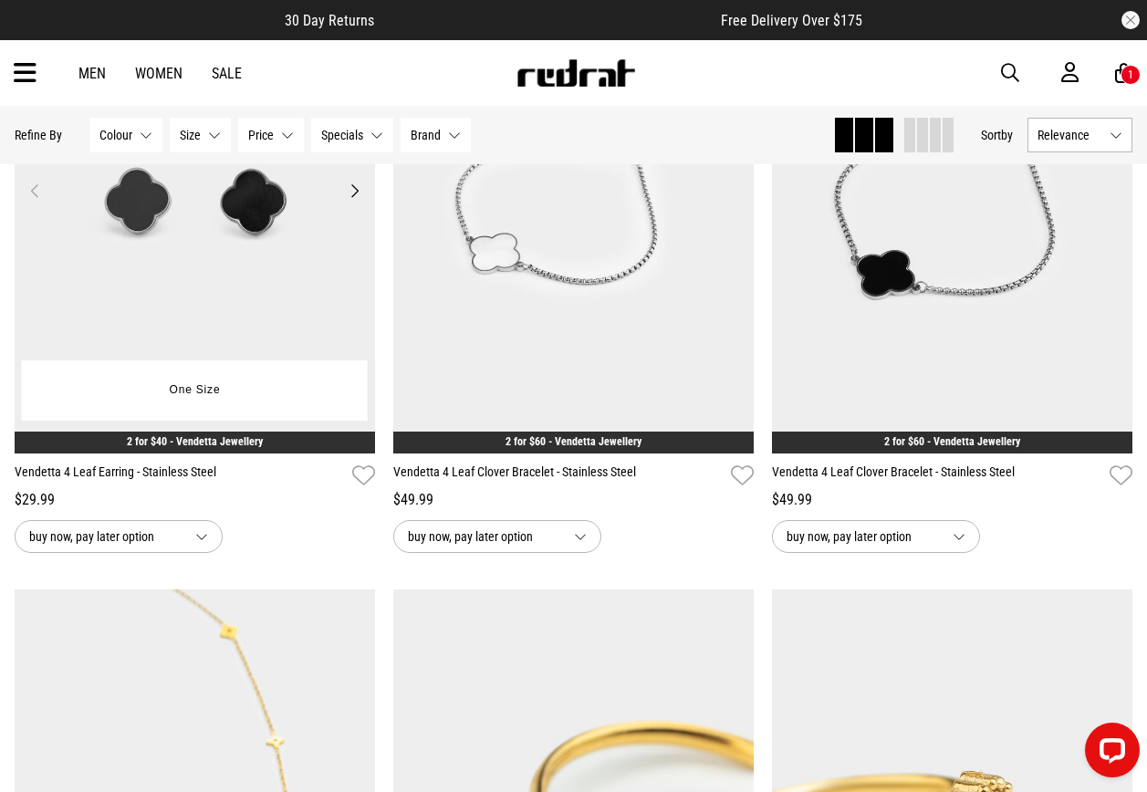
scroll to position [1459, 0]
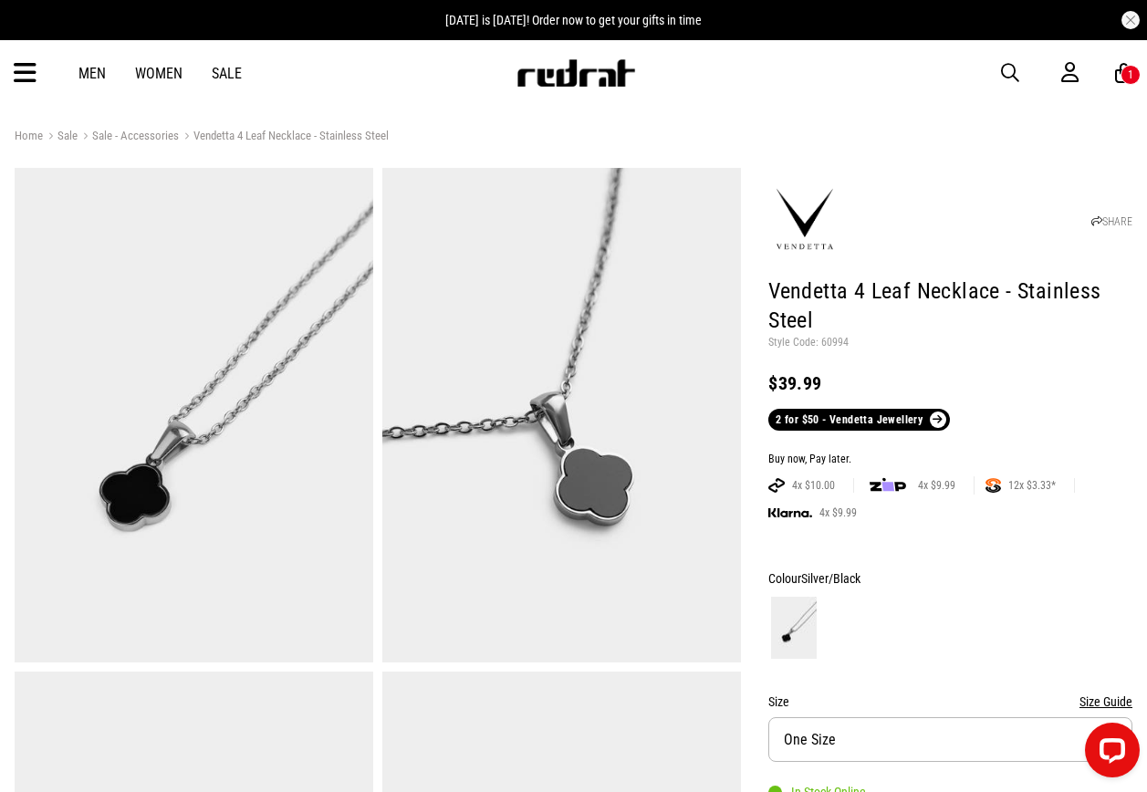
click at [833, 343] on p "Style Code: 60994" at bounding box center [950, 343] width 364 height 15
copy p "60994"
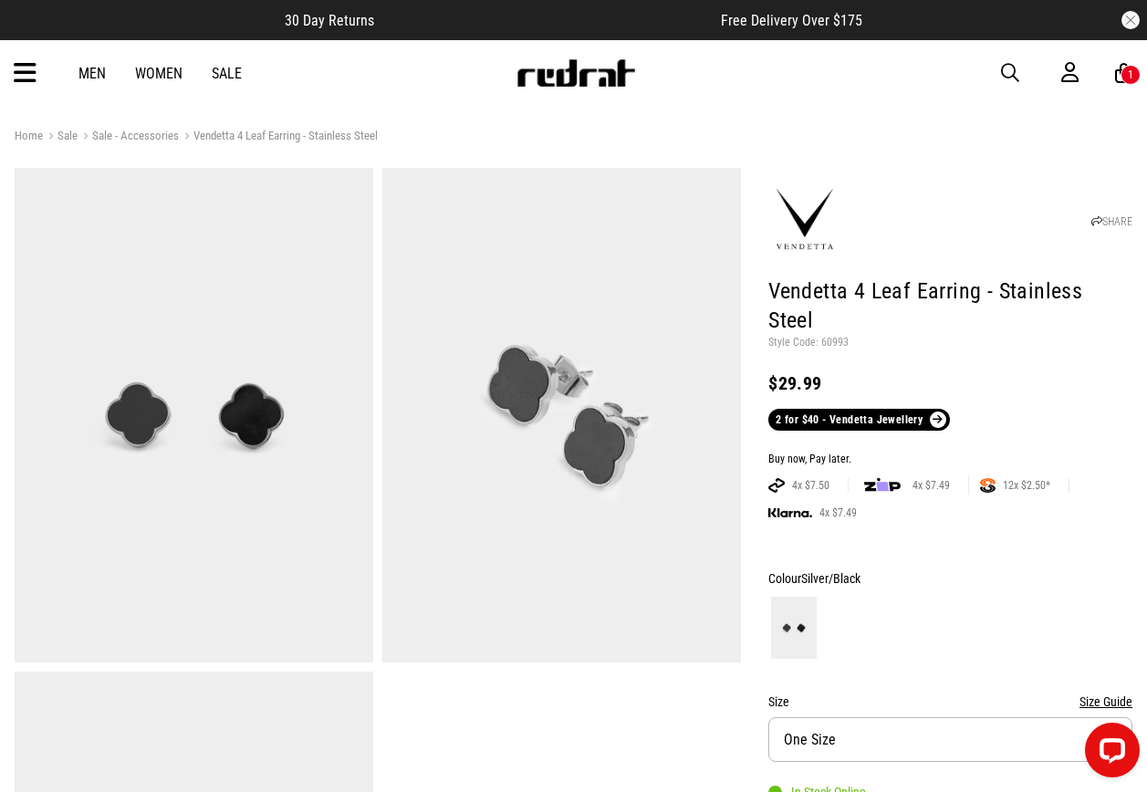
click at [842, 336] on p "Style Code: 60993" at bounding box center [950, 343] width 364 height 15
copy p "60993"
